Goal: Information Seeking & Learning: Learn about a topic

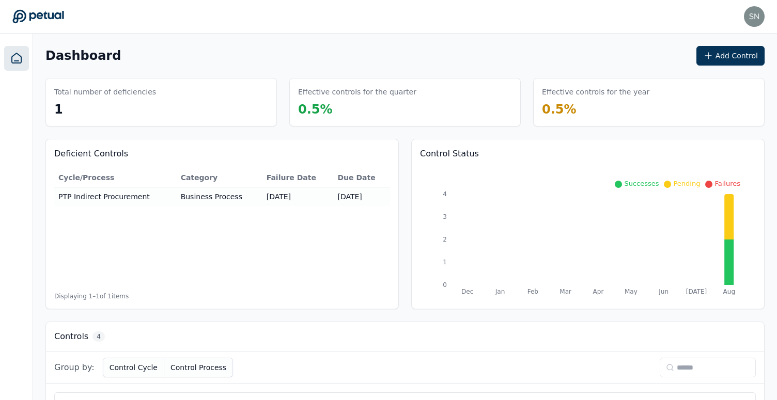
scroll to position [270, 0]
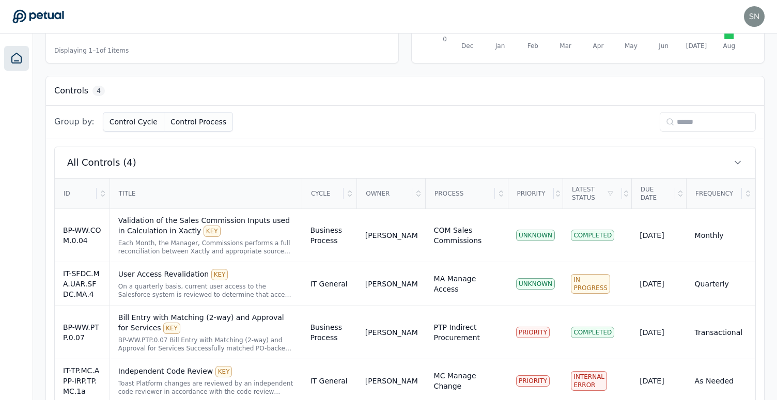
scroll to position [270, 0]
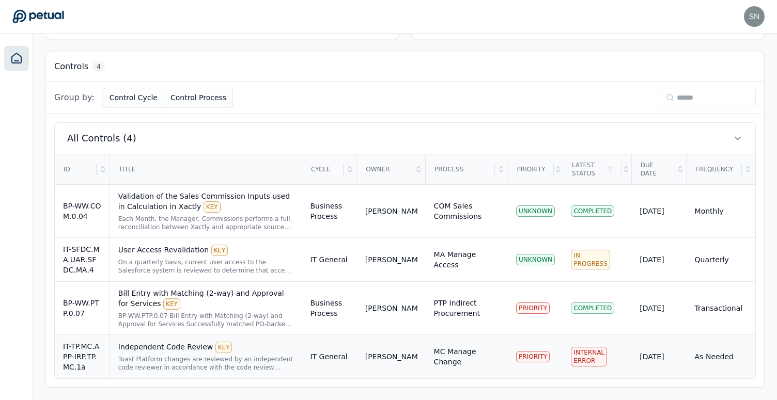
click at [261, 367] on div "Toast Platform changes are reviewed by an independent code reviewer in accordan…" at bounding box center [206, 363] width 176 height 17
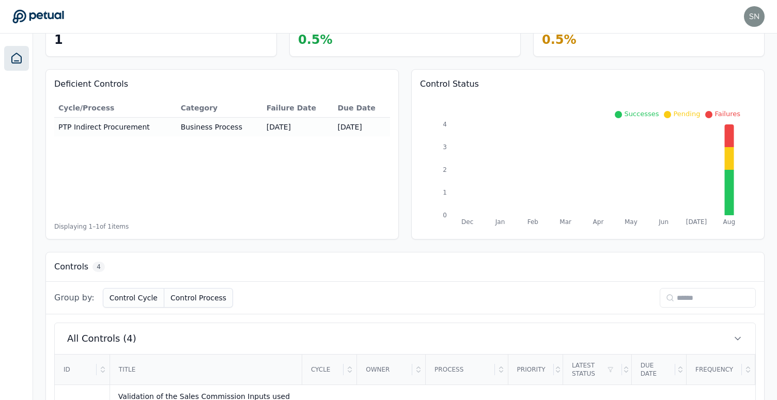
scroll to position [270, 0]
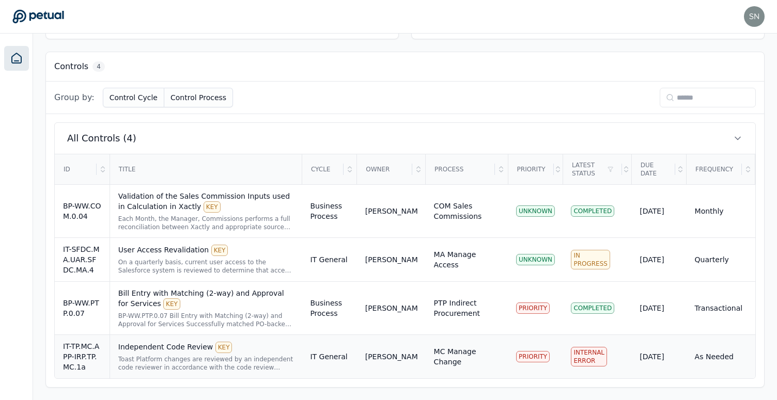
click at [257, 359] on div "Toast Platform changes are reviewed by an independent code reviewer in accordan…" at bounding box center [206, 363] width 176 height 17
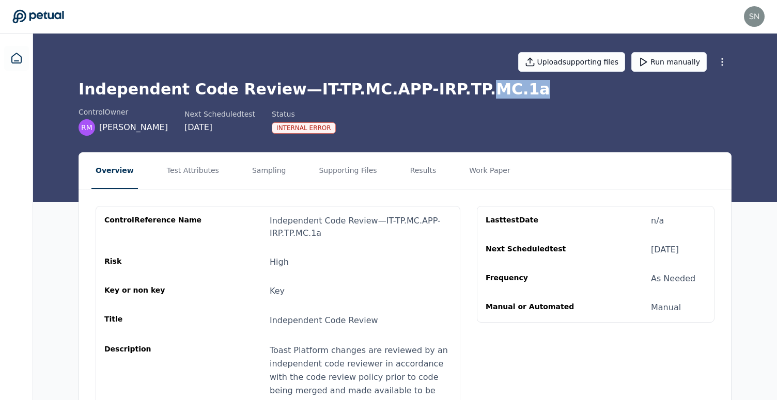
drag, startPoint x: 450, startPoint y: 91, endPoint x: 491, endPoint y: 90, distance: 40.8
click at [491, 91] on h1 "Independent Code Review — IT-TP.MC.APP-IRP.TP.MC.1a" at bounding box center [404, 89] width 653 height 19
click at [420, 180] on button "Results" at bounding box center [423, 171] width 35 height 36
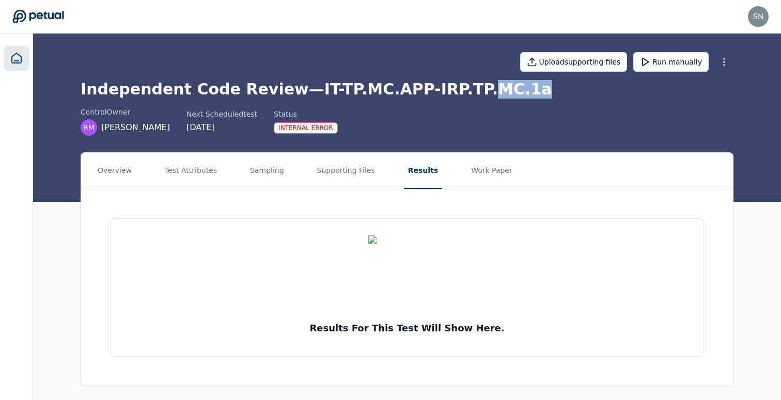
click at [15, 64] on icon at bounding box center [16, 58] width 12 height 12
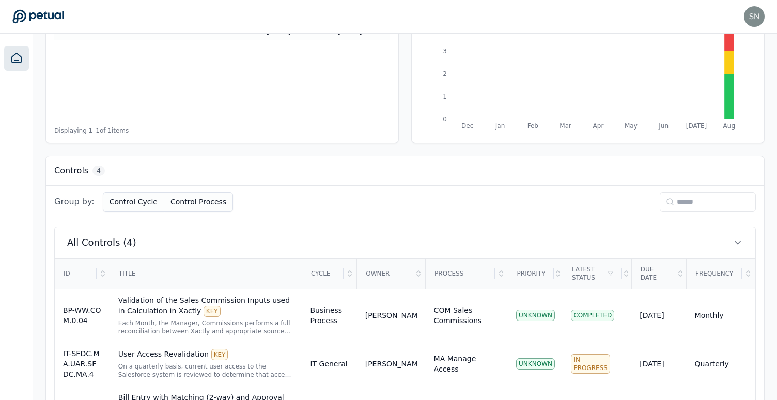
scroll to position [270, 0]
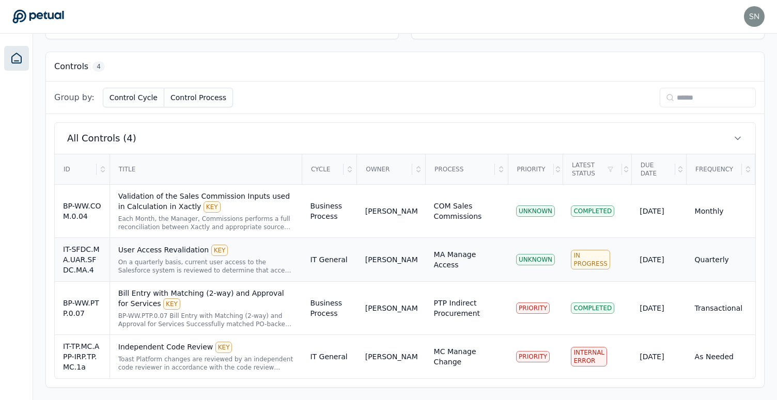
click at [310, 264] on td "IT General" at bounding box center [329, 260] width 55 height 44
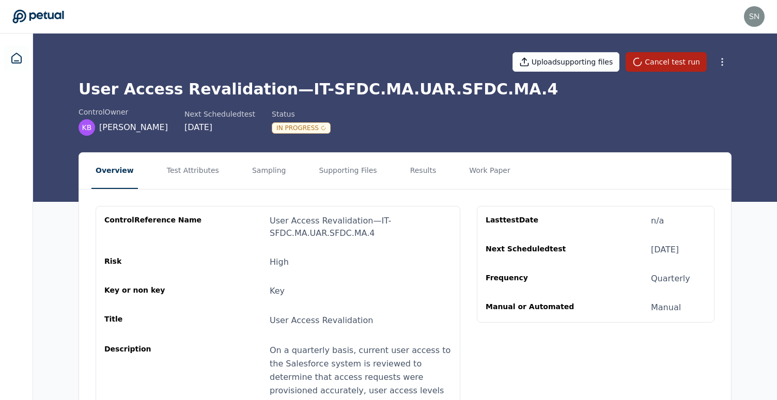
click at [306, 129] on div "In Progress" at bounding box center [301, 127] width 59 height 11
